Goal: Transaction & Acquisition: Obtain resource

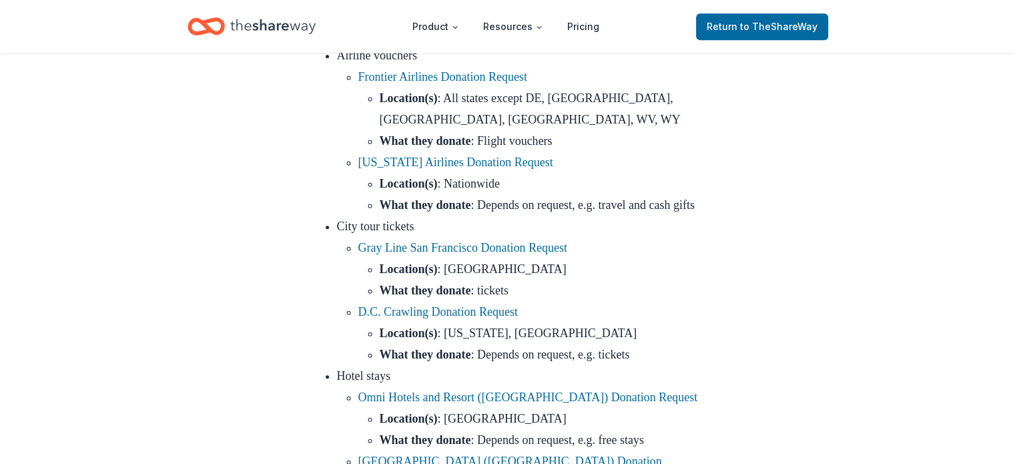
scroll to position [934, 0]
click at [467, 167] on link "Alaska Airlines Donation Request" at bounding box center [455, 160] width 195 height 13
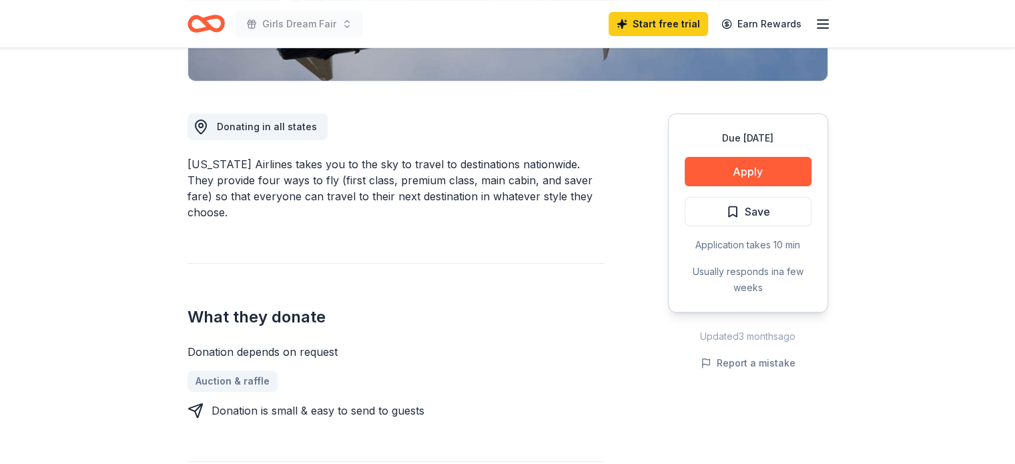
scroll to position [333, 0]
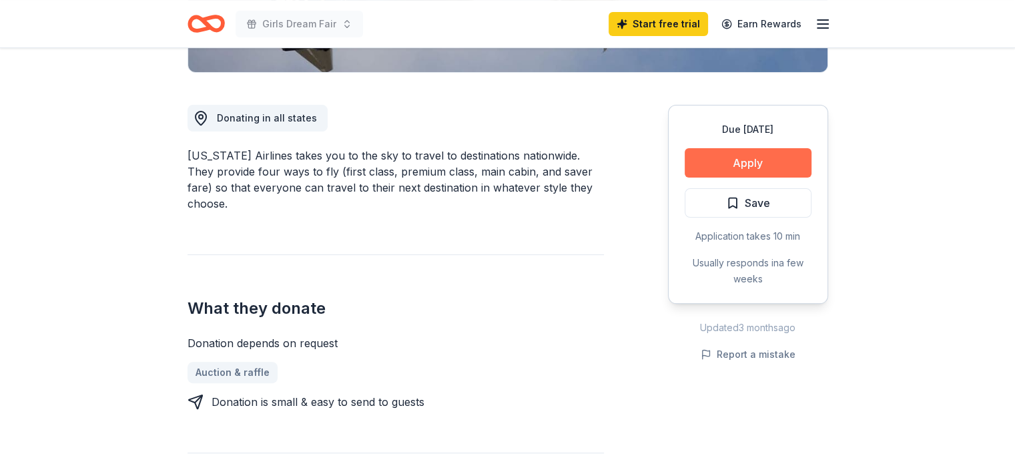
click at [784, 154] on button "Apply" at bounding box center [747, 162] width 127 height 29
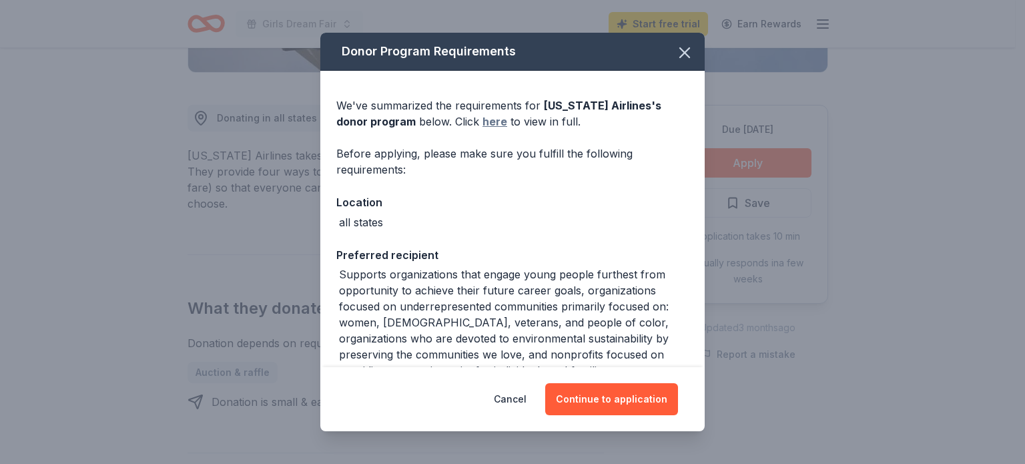
click at [482, 115] on link "here" at bounding box center [494, 121] width 25 height 16
click at [680, 53] on icon "button" at bounding box center [684, 52] width 9 height 9
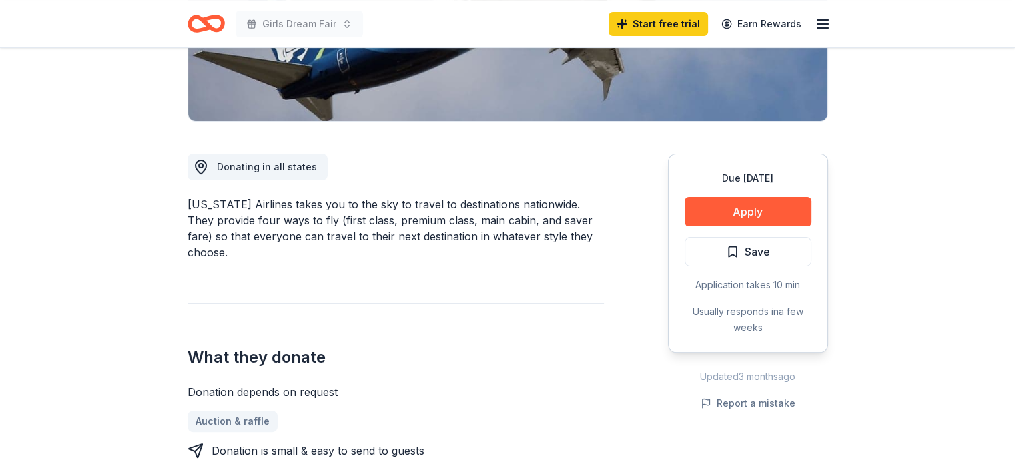
scroll to position [0, 0]
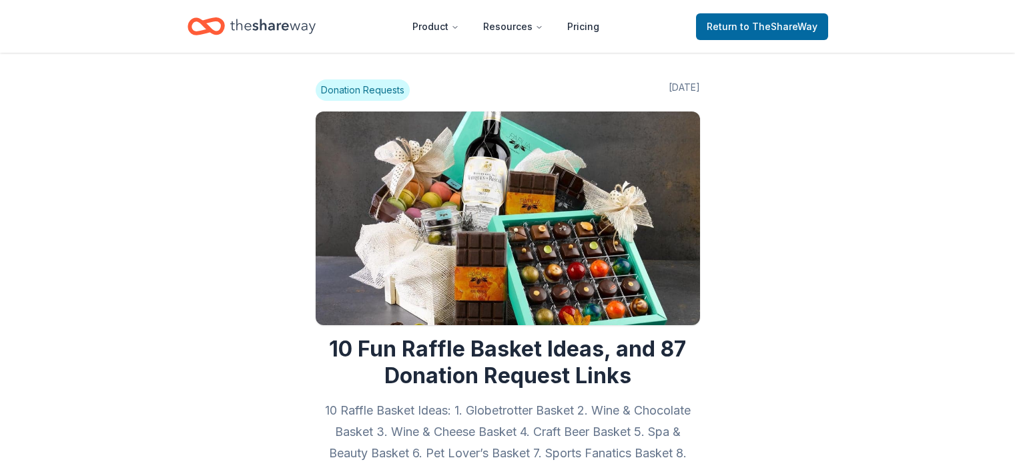
scroll to position [934, 0]
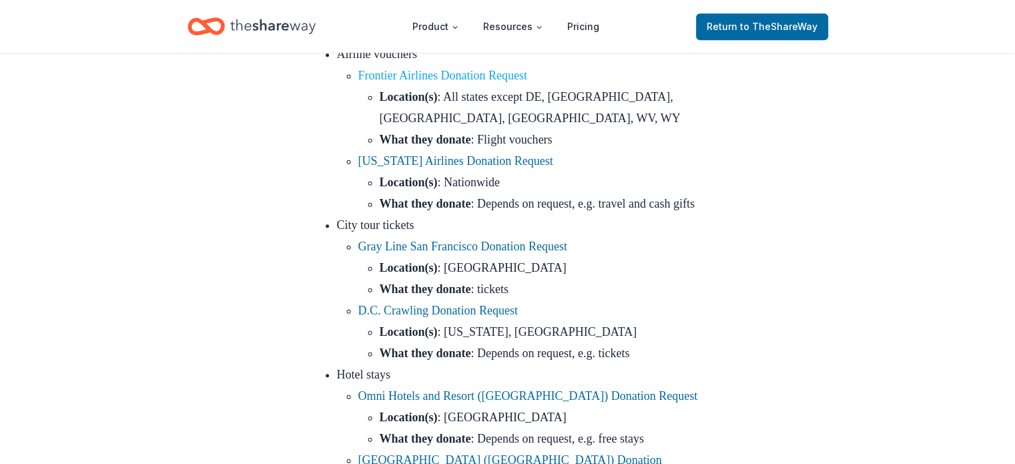
click at [471, 82] on link "Frontier Airlines Donation Request" at bounding box center [442, 75] width 169 height 13
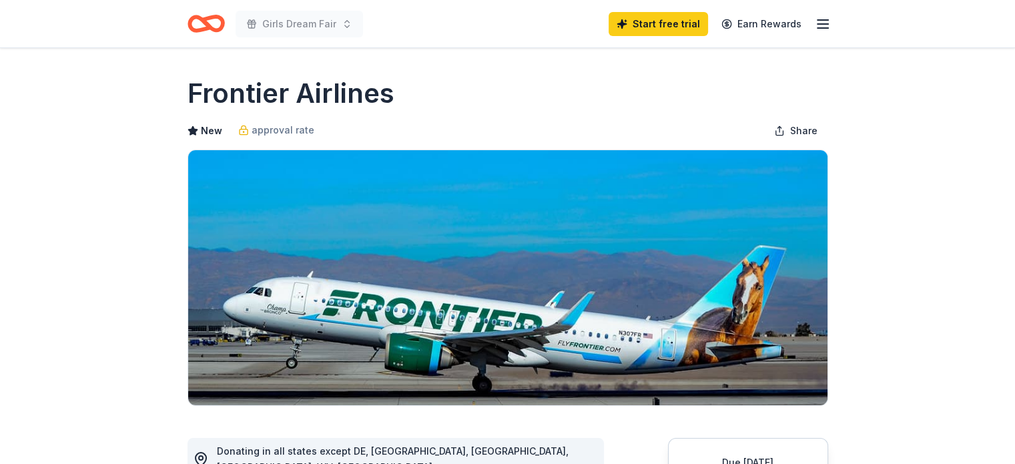
drag, startPoint x: 0, startPoint y: 0, endPoint x: 612, endPoint y: 358, distance: 709.1
click at [612, 358] on img at bounding box center [507, 277] width 639 height 255
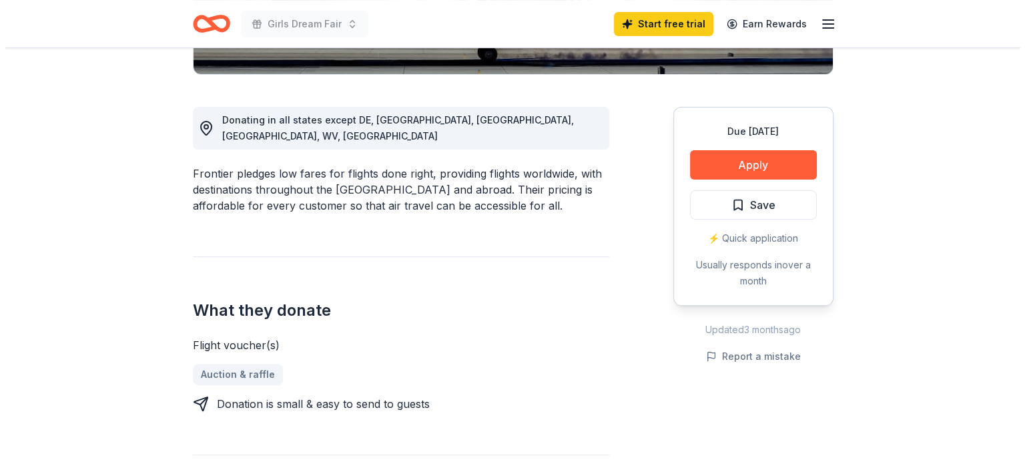
scroll to position [331, 0]
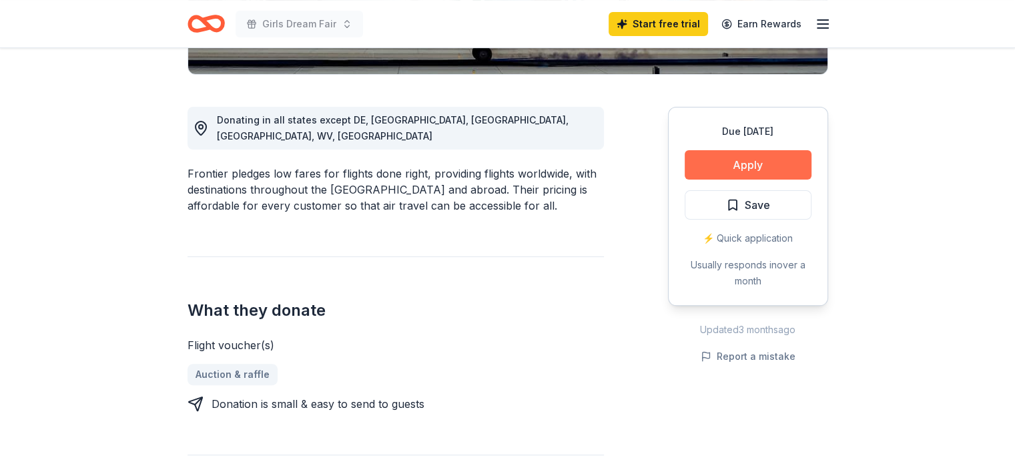
click at [762, 158] on button "Apply" at bounding box center [747, 164] width 127 height 29
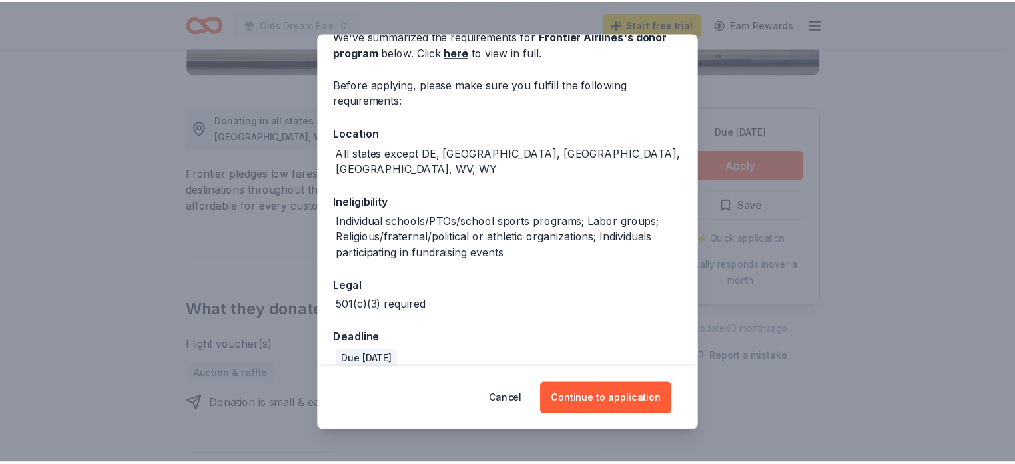
scroll to position [0, 0]
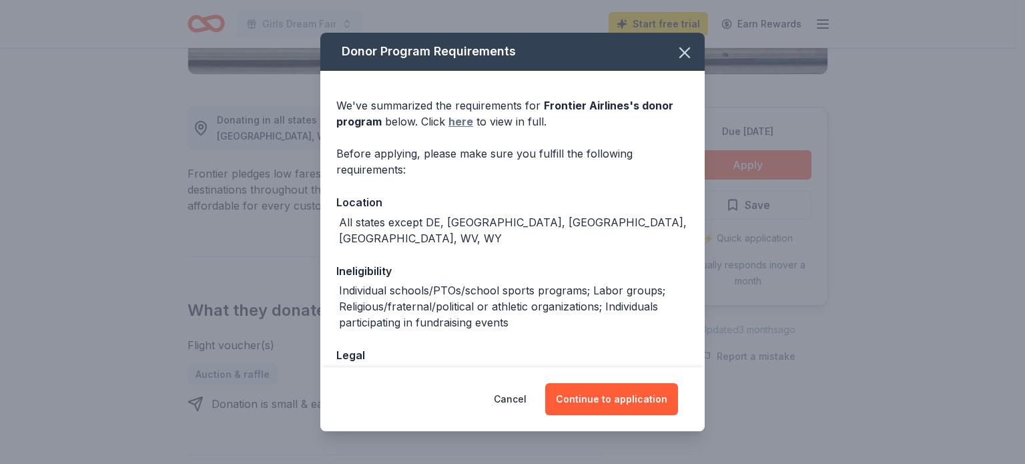
click at [463, 121] on link "here" at bounding box center [460, 121] width 25 height 16
click at [591, 409] on button "Continue to application" at bounding box center [611, 399] width 133 height 32
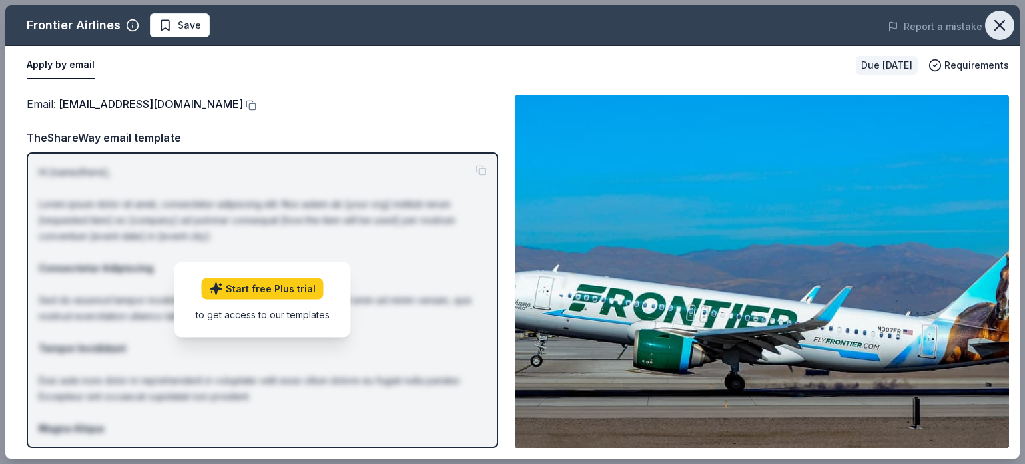
click at [999, 34] on icon "button" at bounding box center [999, 25] width 19 height 19
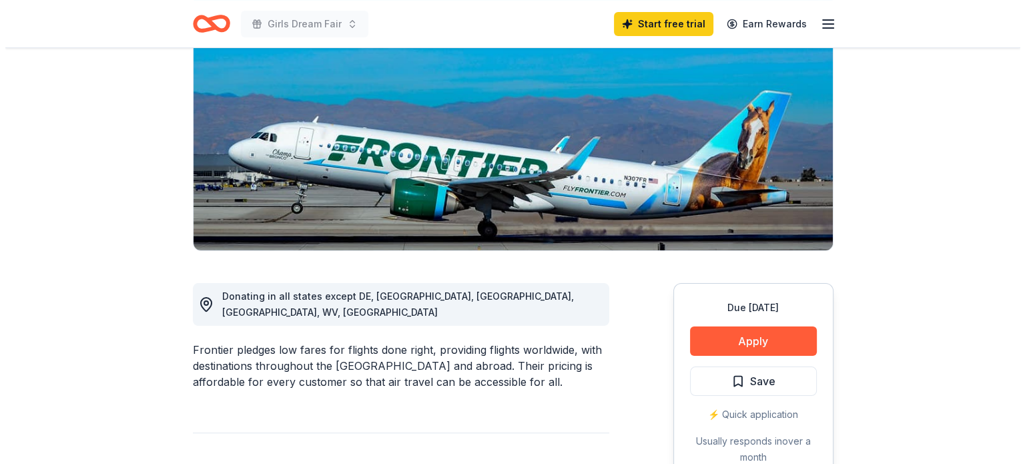
scroll to position [290, 0]
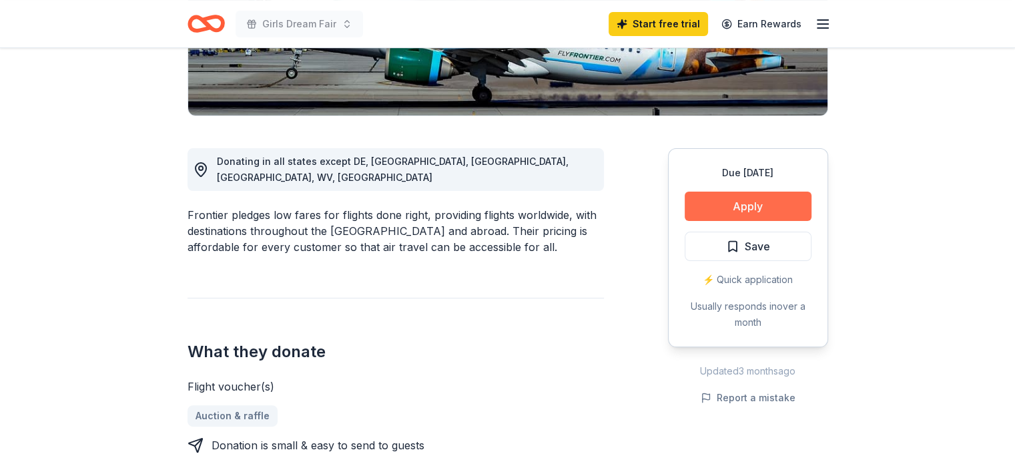
click at [766, 210] on button "Apply" at bounding box center [747, 205] width 127 height 29
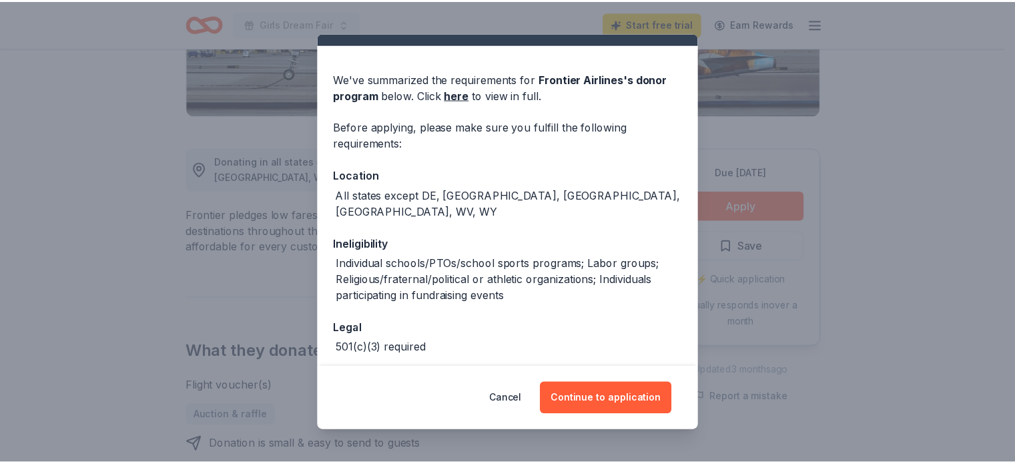
scroll to position [29, 0]
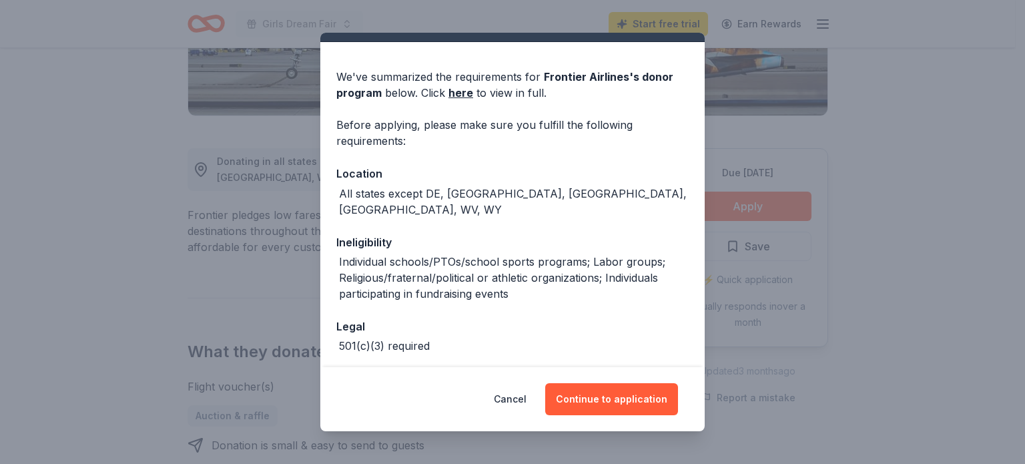
click at [784, 302] on div "Donor Program Requirements We've summarized the requirements for Frontier Airli…" at bounding box center [512, 232] width 1025 height 464
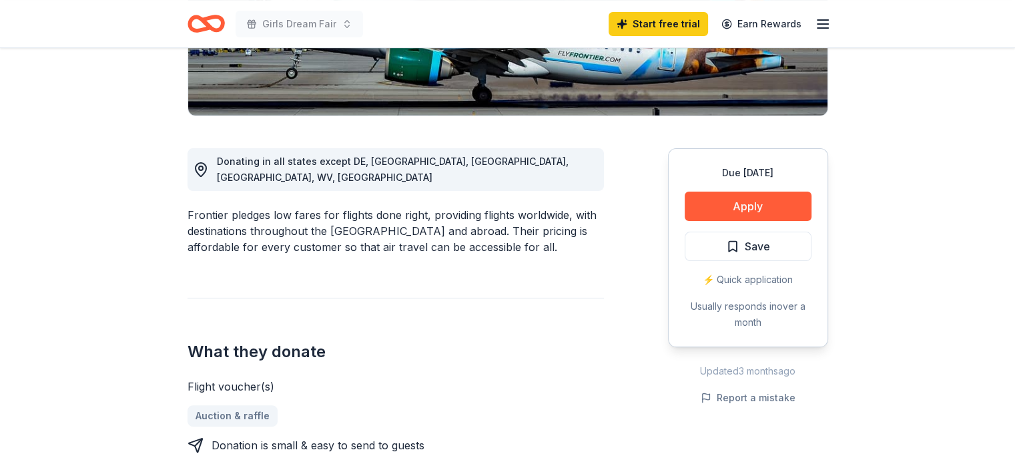
scroll to position [0, 0]
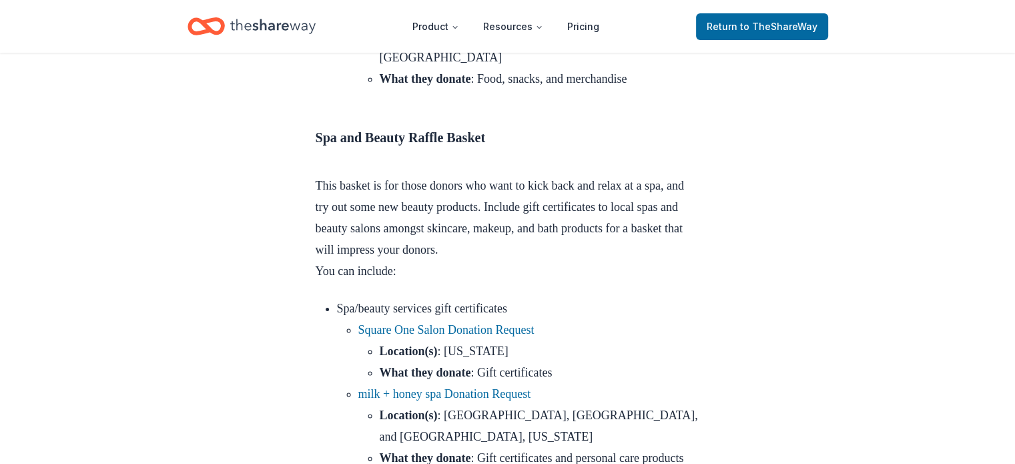
scroll to position [4992, 0]
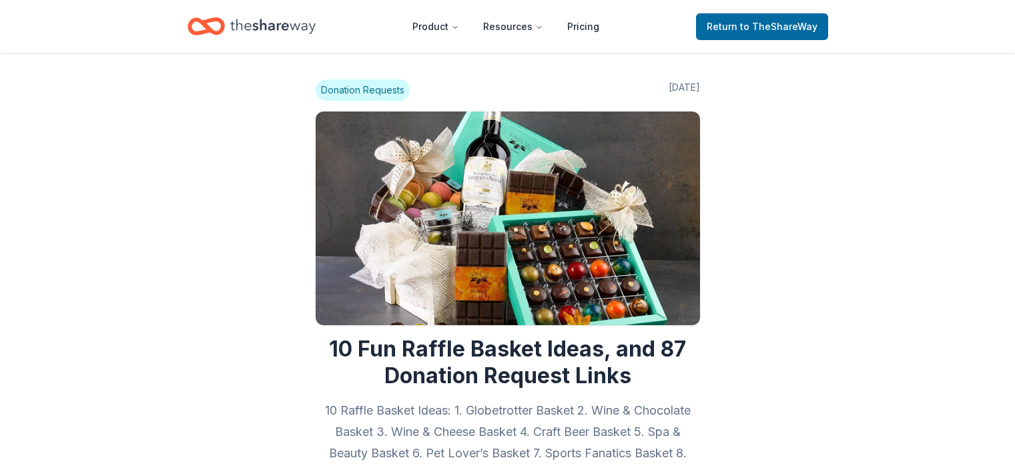
scroll to position [4992, 0]
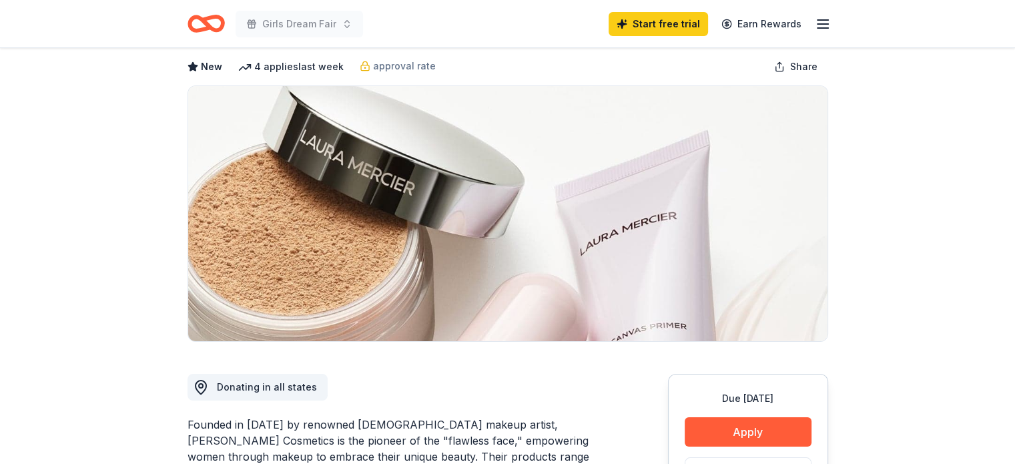
scroll to position [64, 0]
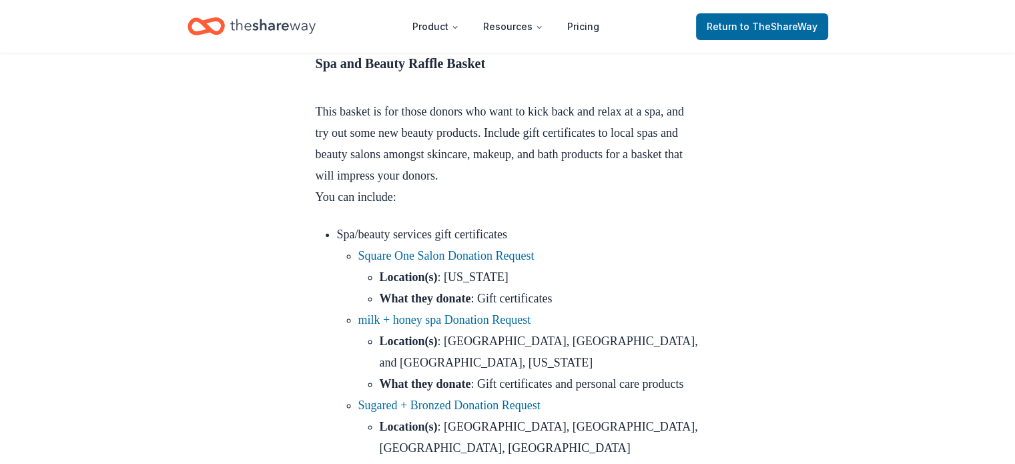
scroll to position [5067, 0]
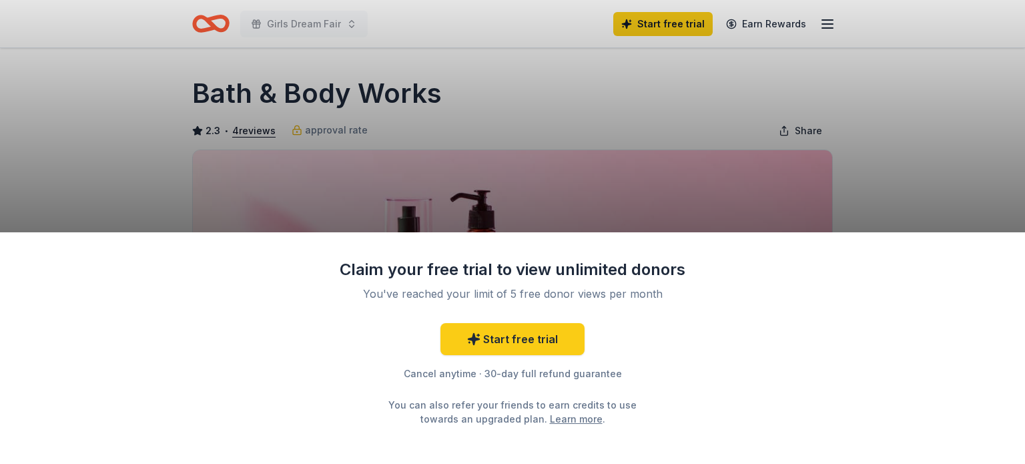
click at [526, 155] on div "Claim your free trial to view unlimited donors You've reached your limit of 5 f…" at bounding box center [512, 232] width 1025 height 464
click at [512, 339] on link "Start free trial" at bounding box center [512, 339] width 144 height 32
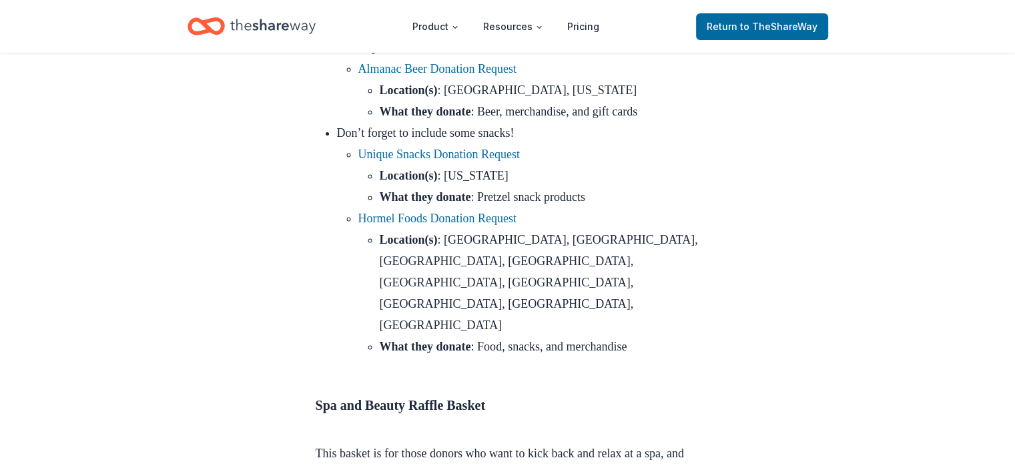
scroll to position [4724, 0]
drag, startPoint x: 422, startPoint y: 238, endPoint x: 619, endPoint y: 213, distance: 199.0
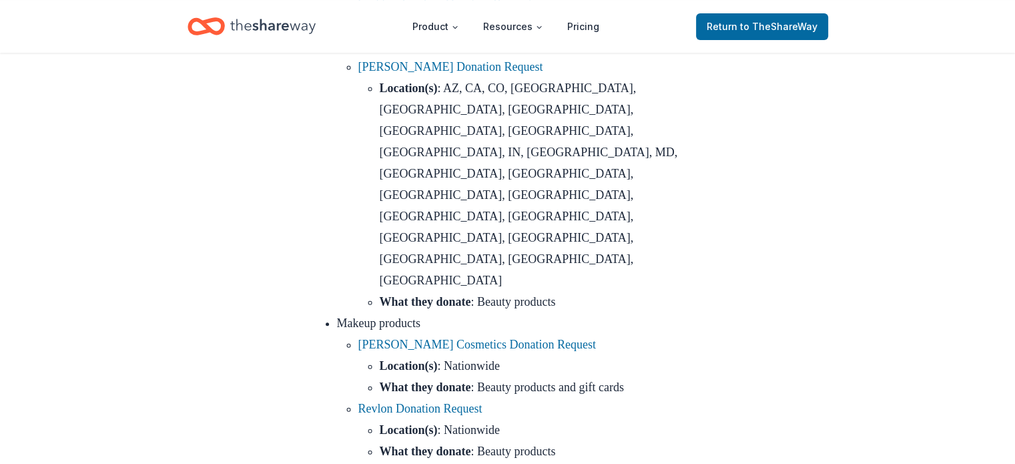
scroll to position [5575, 0]
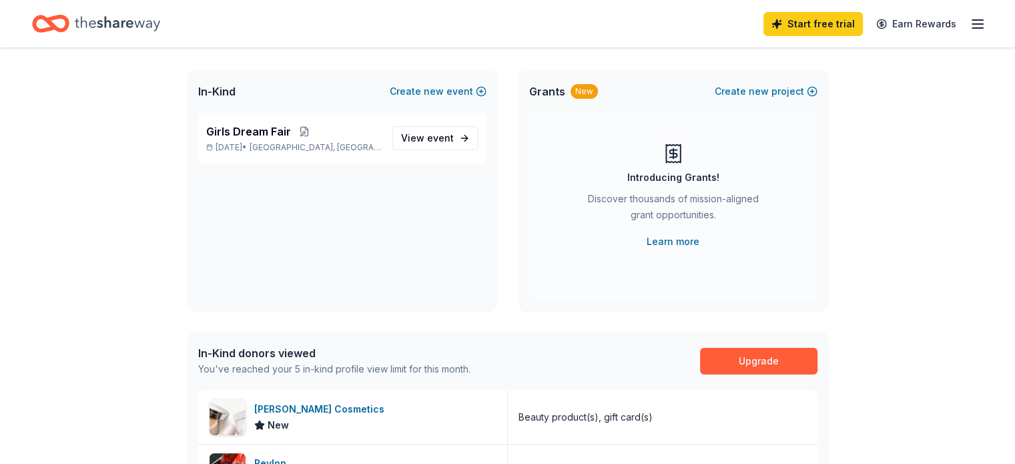
scroll to position [67, 0]
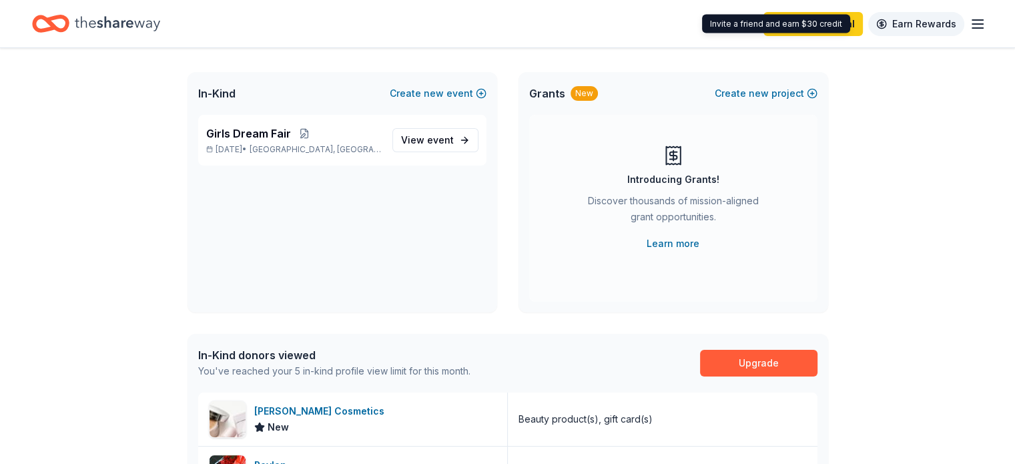
click at [940, 29] on link "Earn Rewards" at bounding box center [916, 24] width 96 height 24
click at [972, 24] on line "button" at bounding box center [977, 24] width 11 height 0
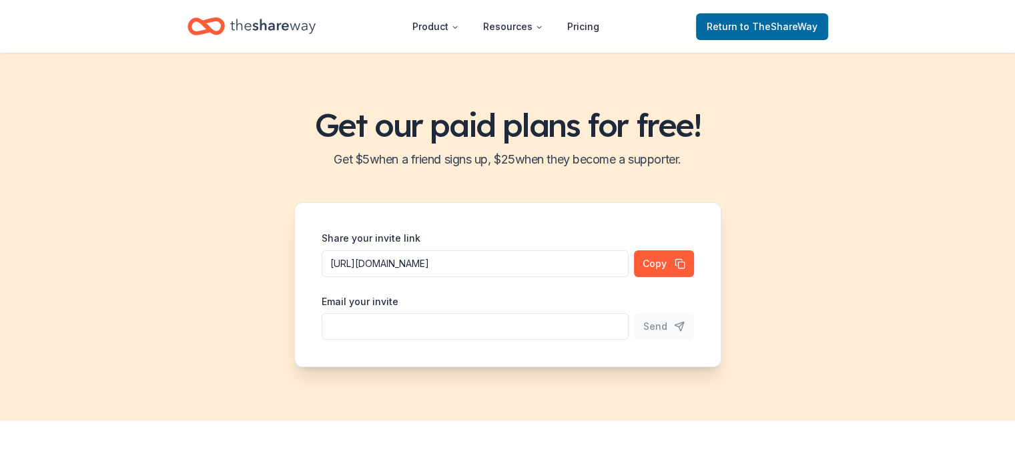
click at [623, 111] on h1 "Get our paid plans for free!" at bounding box center [507, 124] width 983 height 37
